Goal: Task Accomplishment & Management: Manage account settings

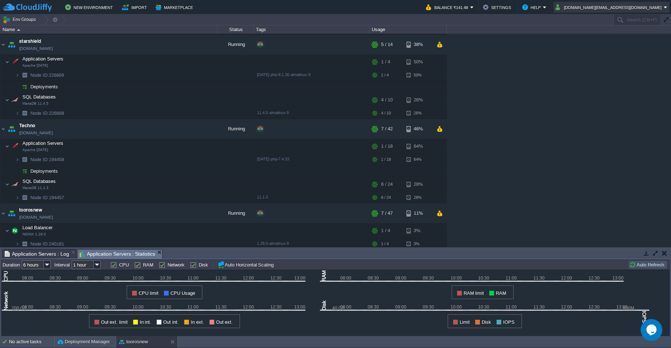
click at [660, 8] on button "cakiweb.com@gmail.com" at bounding box center [609, 7] width 108 height 9
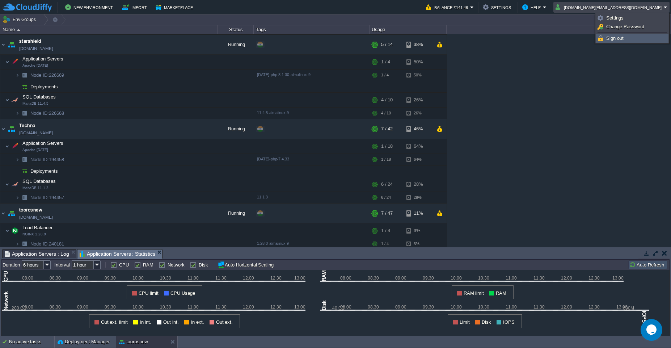
click at [622, 39] on span "Sign out" at bounding box center [614, 37] width 17 height 5
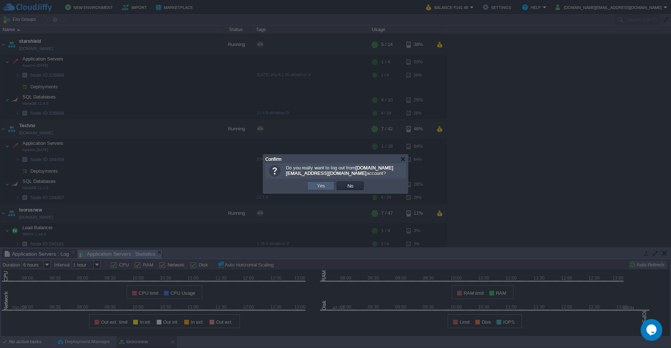
click at [322, 189] on td "Yes" at bounding box center [320, 185] width 27 height 9
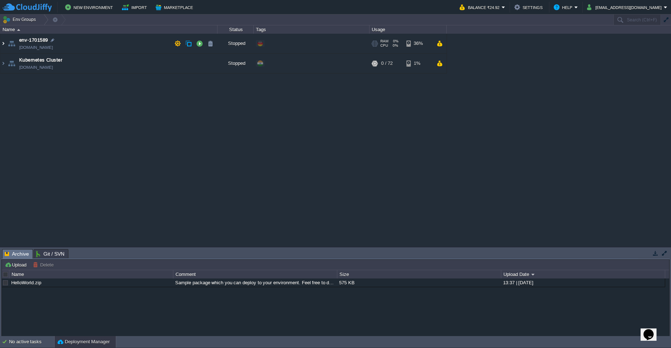
click at [4, 44] on img at bounding box center [3, 44] width 6 height 20
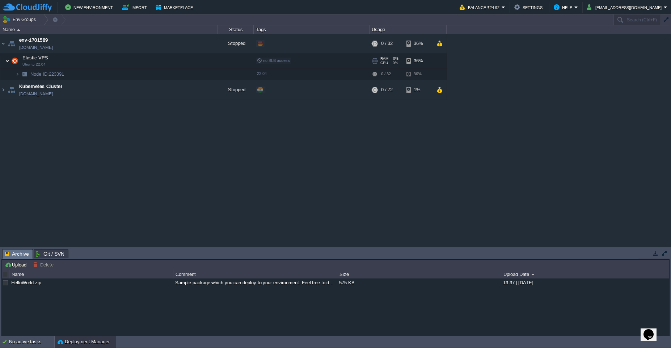
click at [6, 63] on img at bounding box center [7, 61] width 4 height 14
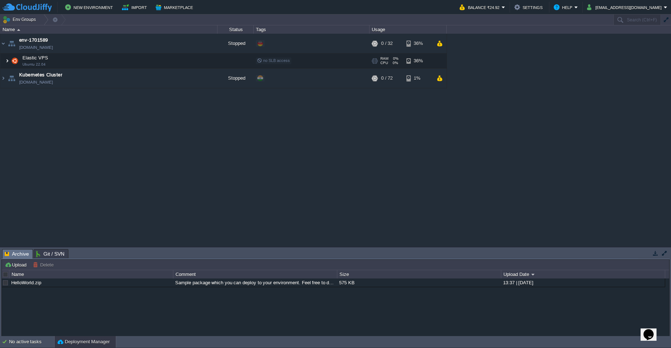
click at [6, 63] on img at bounding box center [7, 61] width 4 height 14
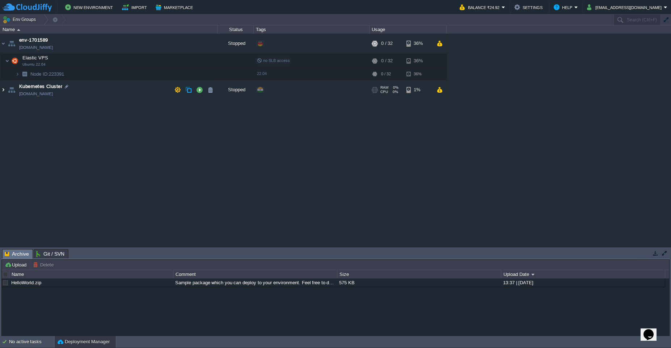
click at [6, 90] on img at bounding box center [3, 90] width 6 height 20
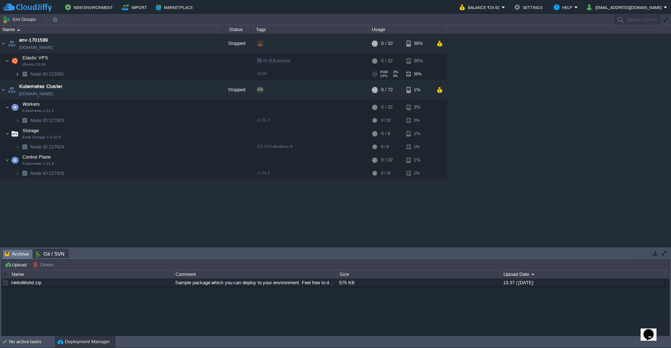
click at [18, 75] on img at bounding box center [17, 73] width 4 height 11
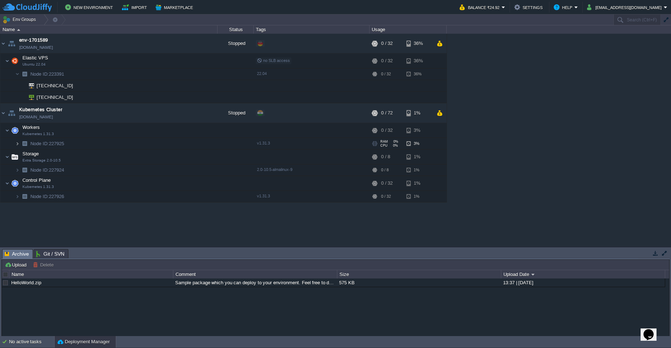
click at [16, 143] on img at bounding box center [17, 143] width 4 height 11
click at [16, 182] on img at bounding box center [17, 181] width 4 height 11
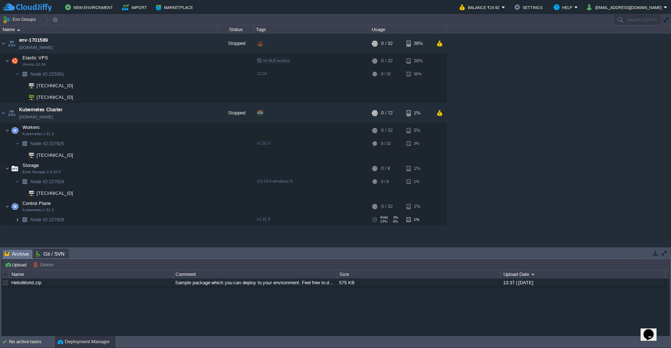
click at [16, 221] on img at bounding box center [17, 219] width 4 height 11
click at [38, 59] on span "Elastic VPS" at bounding box center [35, 58] width 27 height 6
click at [8, 62] on img at bounding box center [7, 61] width 4 height 14
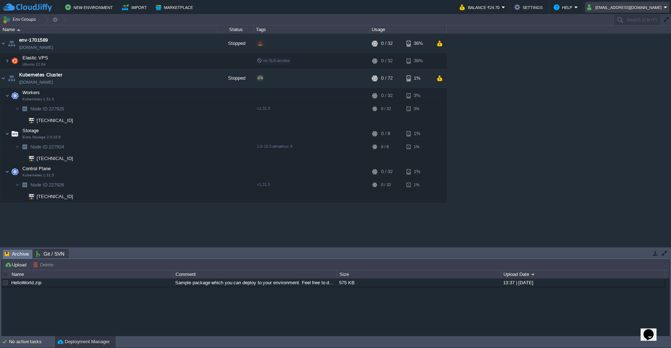
click at [664, 7] on em "tarekh.shaikh13@gmail.com" at bounding box center [627, 7] width 80 height 9
click at [611, 37] on span "Sign out" at bounding box center [607, 37] width 17 height 5
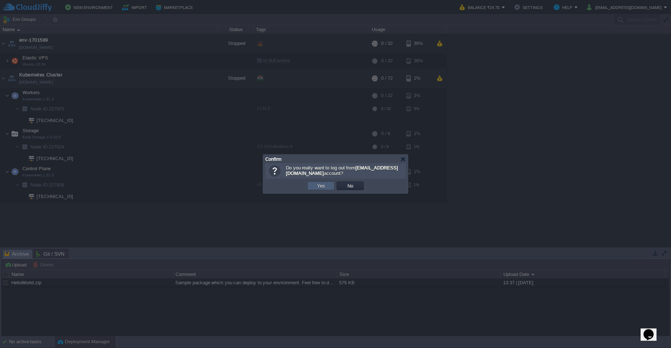
click at [325, 189] on td "Yes" at bounding box center [320, 185] width 27 height 9
